Goal: Task Accomplishment & Management: Use online tool/utility

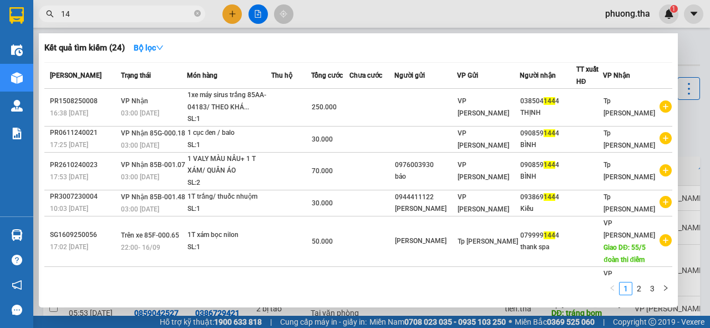
type input "1"
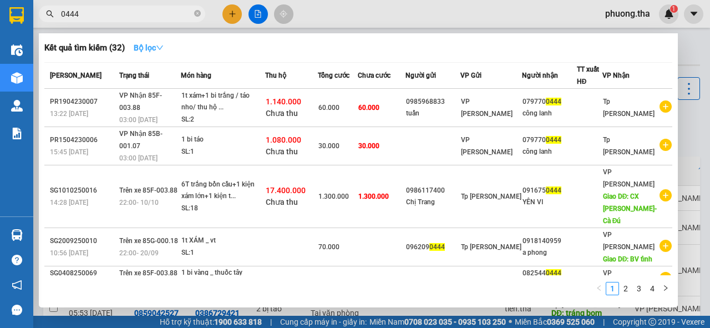
type input "0444"
click at [164, 47] on icon "down" at bounding box center [160, 48] width 8 height 8
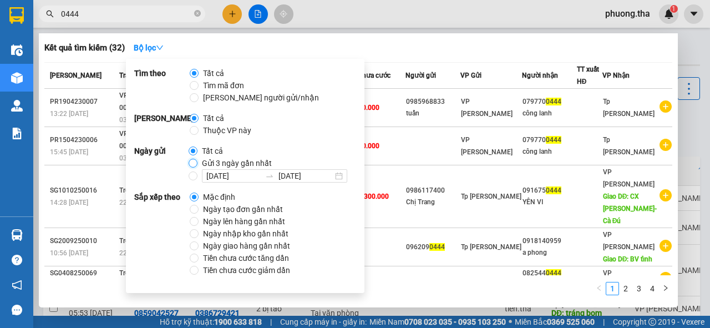
click at [194, 164] on input "Gửi 3 ngày gần nhất" at bounding box center [193, 163] width 9 height 9
radio input "true"
radio input "false"
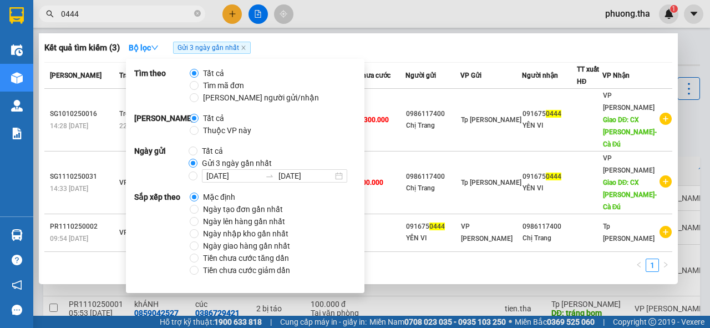
click at [435, 258] on div "1" at bounding box center [358, 268] width 628 height 20
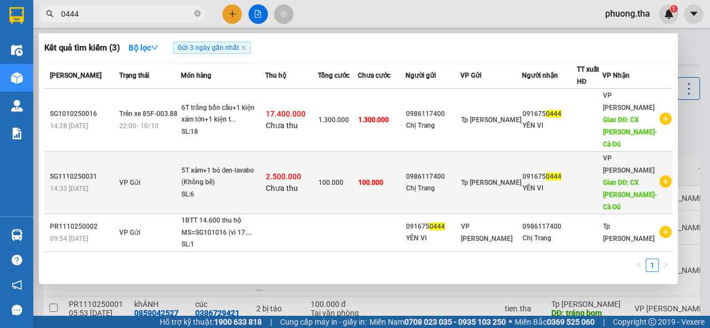
click at [317, 171] on div "2.500.000 Chưa thu" at bounding box center [292, 182] width 52 height 23
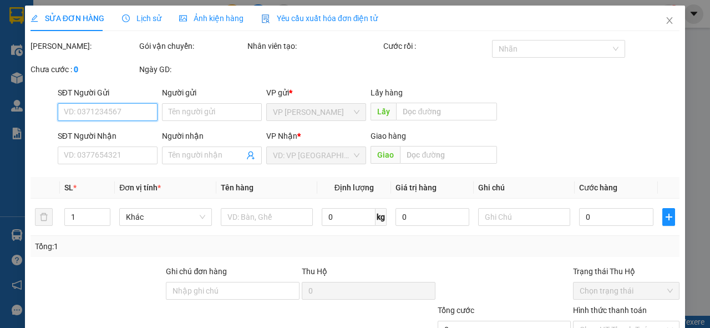
type input "0986117400"
type input "Chị Trang"
type input "0916750444"
type input "YÊN VI"
type input "CX [PERSON_NAME]-Cà Đú"
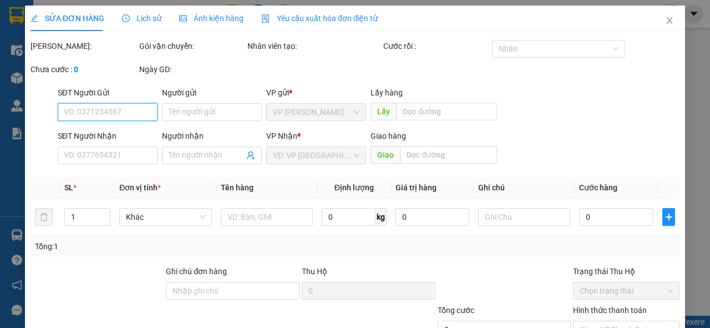
type input "2.500.000"
type input "100.000"
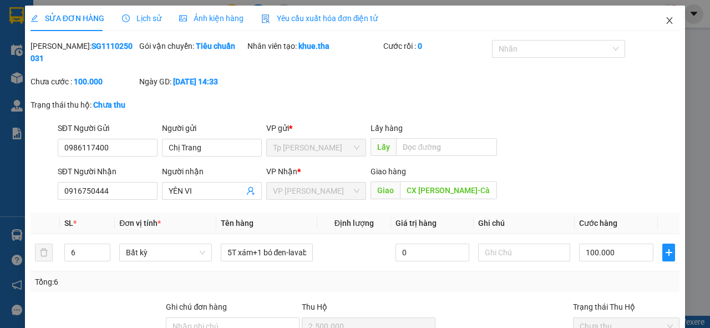
click at [665, 21] on icon "close" at bounding box center [669, 20] width 9 height 9
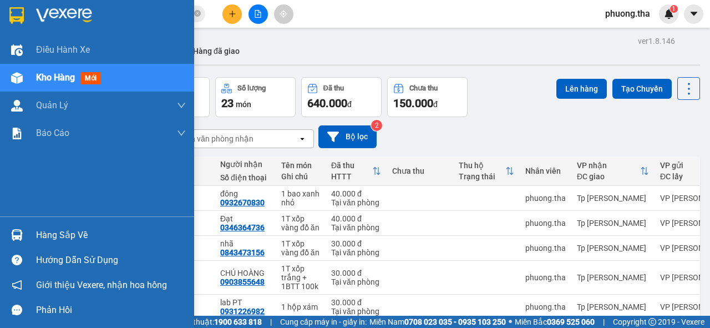
click at [79, 74] on div "Kho hàng mới" at bounding box center [70, 77] width 69 height 14
click at [91, 74] on span "mới" at bounding box center [90, 78] width 21 height 12
click at [94, 73] on span "mới" at bounding box center [90, 78] width 21 height 12
click at [96, 73] on span "mới" at bounding box center [90, 78] width 21 height 12
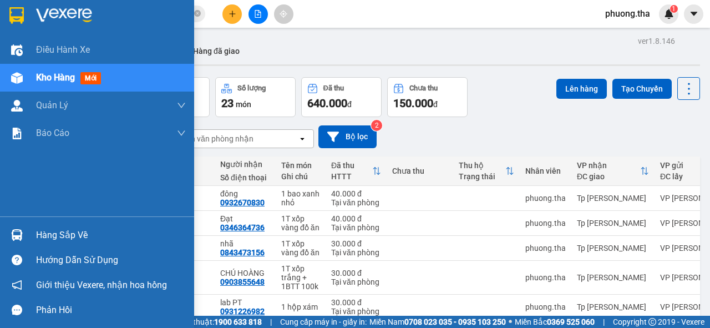
click at [98, 71] on div "Kho hàng mới" at bounding box center [70, 77] width 69 height 14
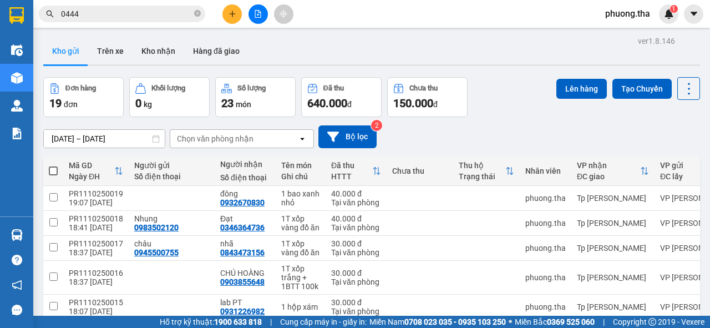
click at [100, 70] on div "ver 1.8.146 Kho gửi Trên xe Kho nhận Hàng đã giao Đơn hàng 19 đơn Khối lượng 0 …" at bounding box center [371, 271] width 665 height 477
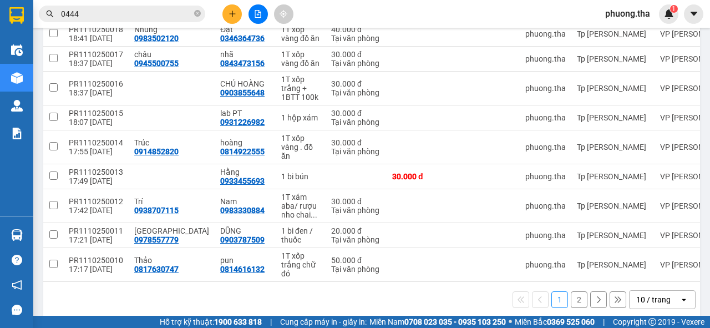
scroll to position [203, 0]
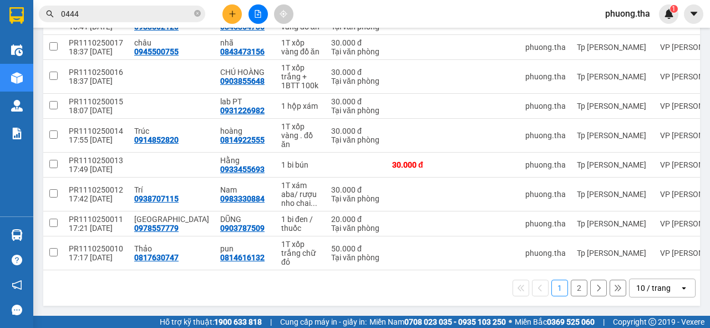
click at [572, 287] on button "2" at bounding box center [579, 287] width 17 height 17
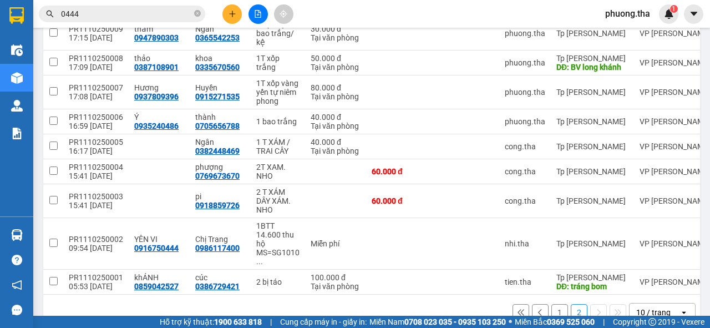
click at [642, 307] on div "10 / trang" at bounding box center [653, 312] width 34 height 11
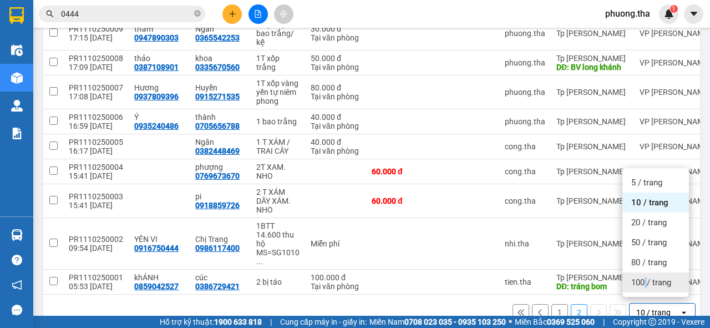
click at [645, 282] on span "100 / trang" at bounding box center [651, 282] width 40 height 11
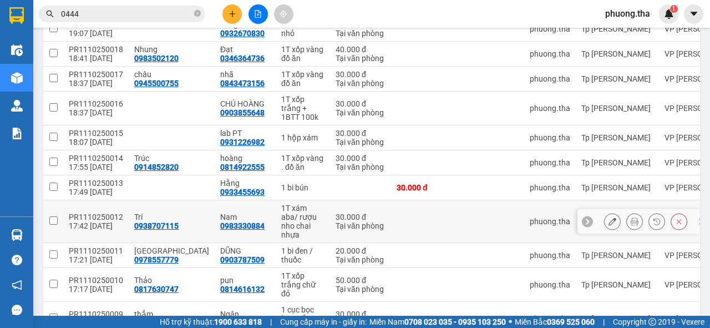
scroll to position [0, 0]
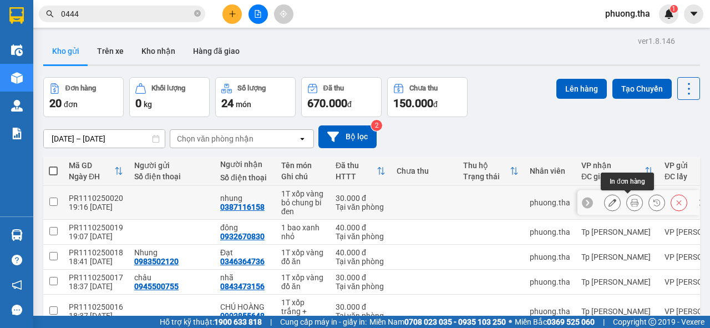
click at [631, 201] on icon at bounding box center [635, 203] width 8 height 8
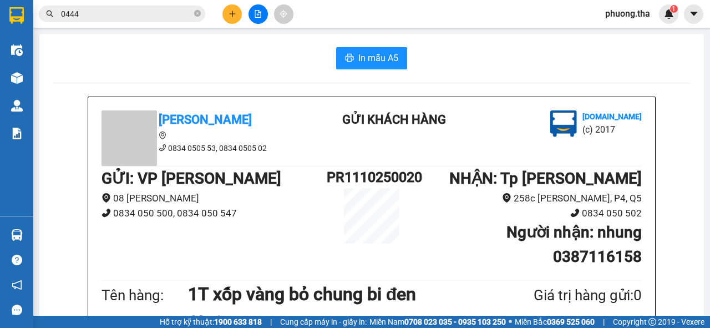
click at [374, 59] on span "In mẫu A5" at bounding box center [378, 58] width 40 height 14
click at [384, 60] on span "In mẫu A5" at bounding box center [378, 58] width 40 height 14
click at [373, 54] on span "In mẫu A5" at bounding box center [378, 58] width 40 height 14
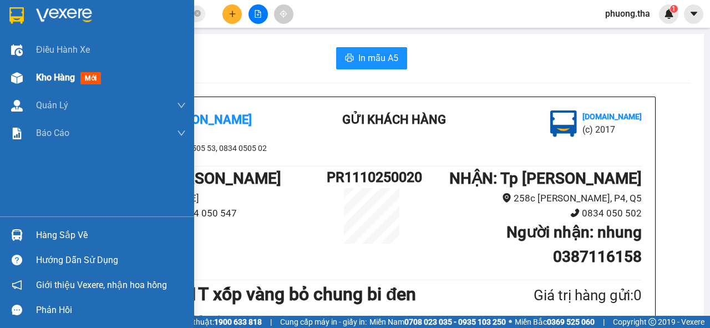
click at [94, 76] on span "mới" at bounding box center [90, 78] width 21 height 12
